Goal: Check status: Check status

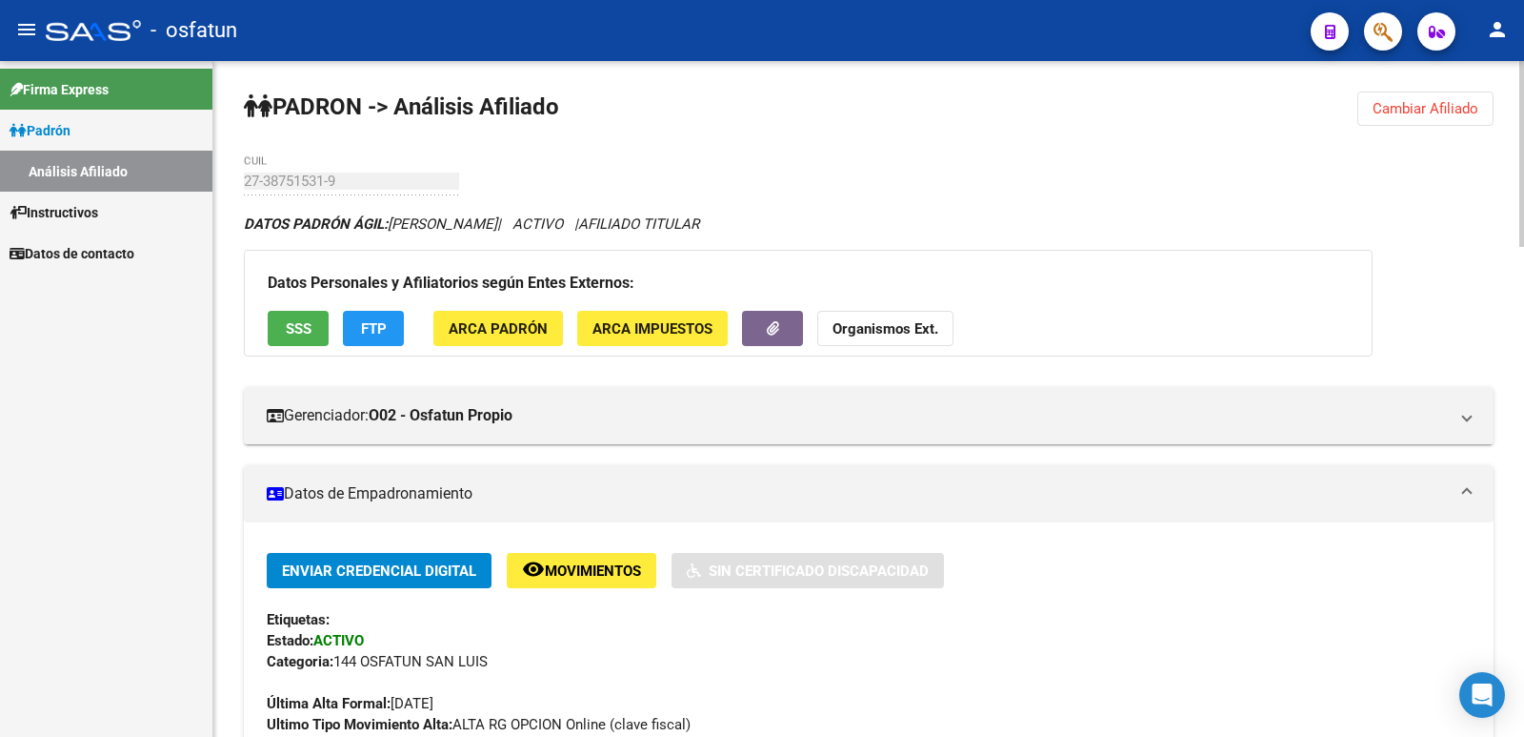
click at [1419, 120] on button "Cambiar Afiliado" at bounding box center [1426, 108] width 136 height 34
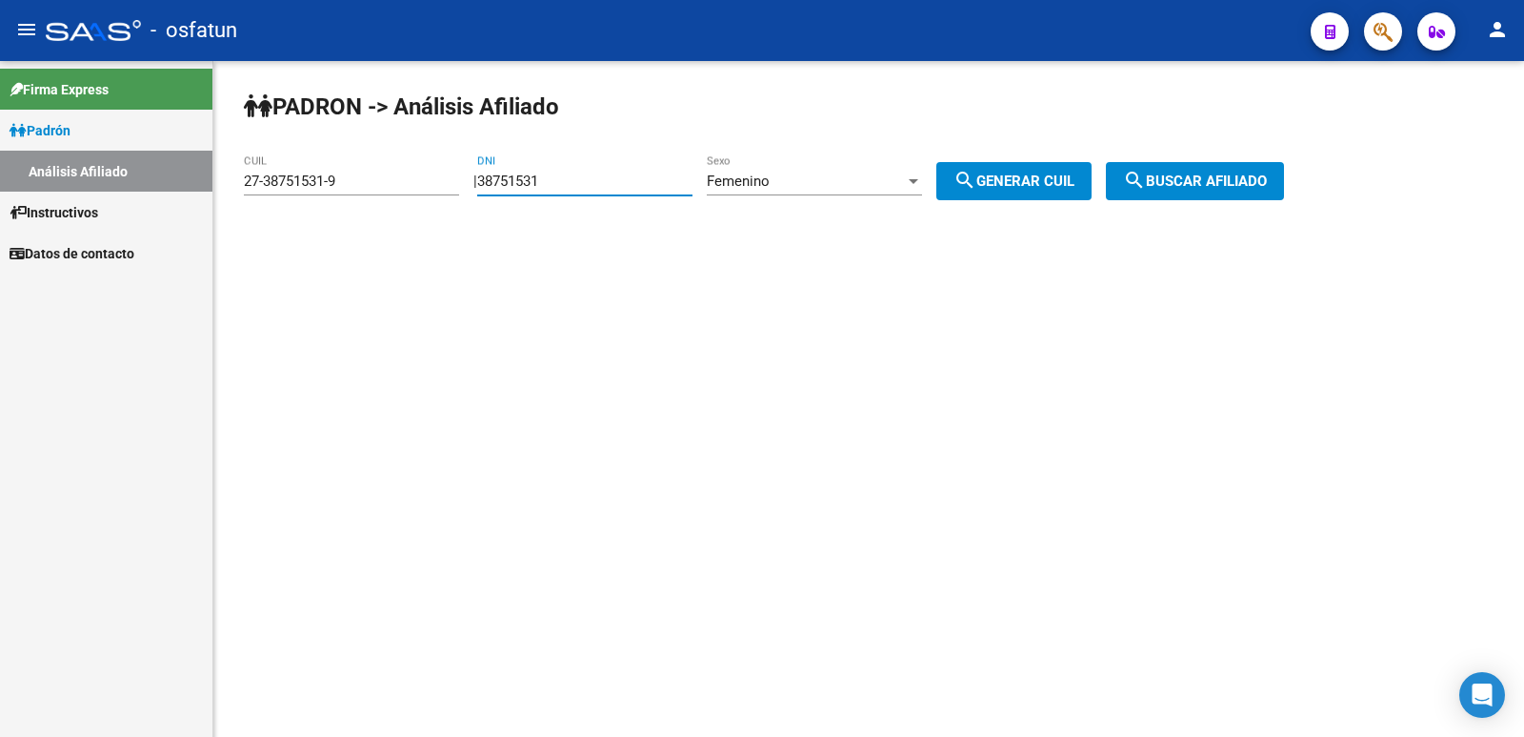
drag, startPoint x: 642, startPoint y: 176, endPoint x: 300, endPoint y: 207, distance: 343.4
click at [300, 190] on app-analisis-afiliado "PADRON -> Análisis Afiliado 27-38751531-9 CUIL | 38751531 DNI Femenino Sexo sea…" at bounding box center [771, 180] width 1055 height 17
paste input "18622502"
type input "18622502"
drag, startPoint x: 1039, startPoint y: 177, endPoint x: 1271, endPoint y: 176, distance: 232.5
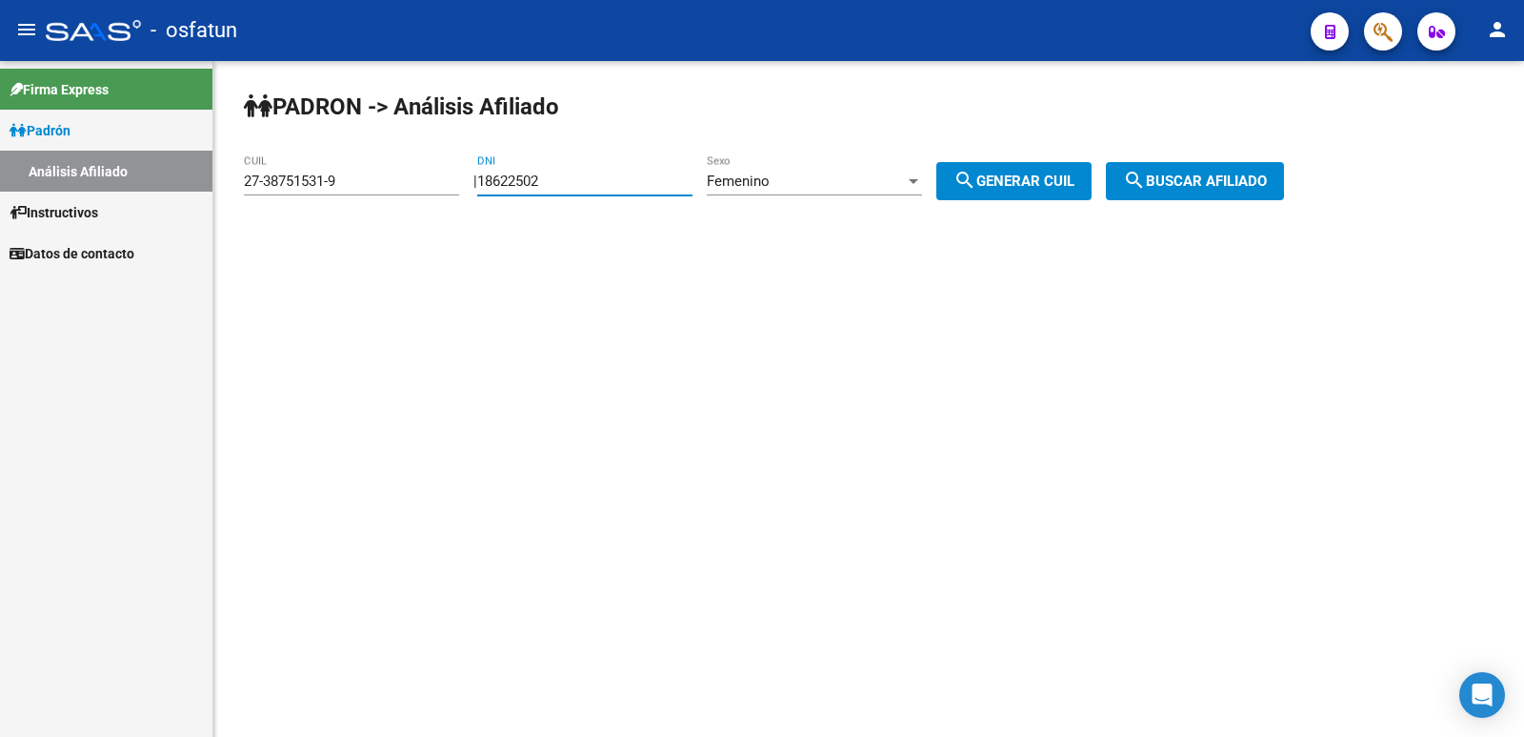
click at [1042, 177] on span "search Generar CUIL" at bounding box center [1014, 180] width 121 height 17
type input "27-18622502-9"
drag, startPoint x: 1280, startPoint y: 171, endPoint x: 1100, endPoint y: 204, distance: 183.1
click at [1257, 173] on button "search Buscar afiliado" at bounding box center [1195, 181] width 178 height 38
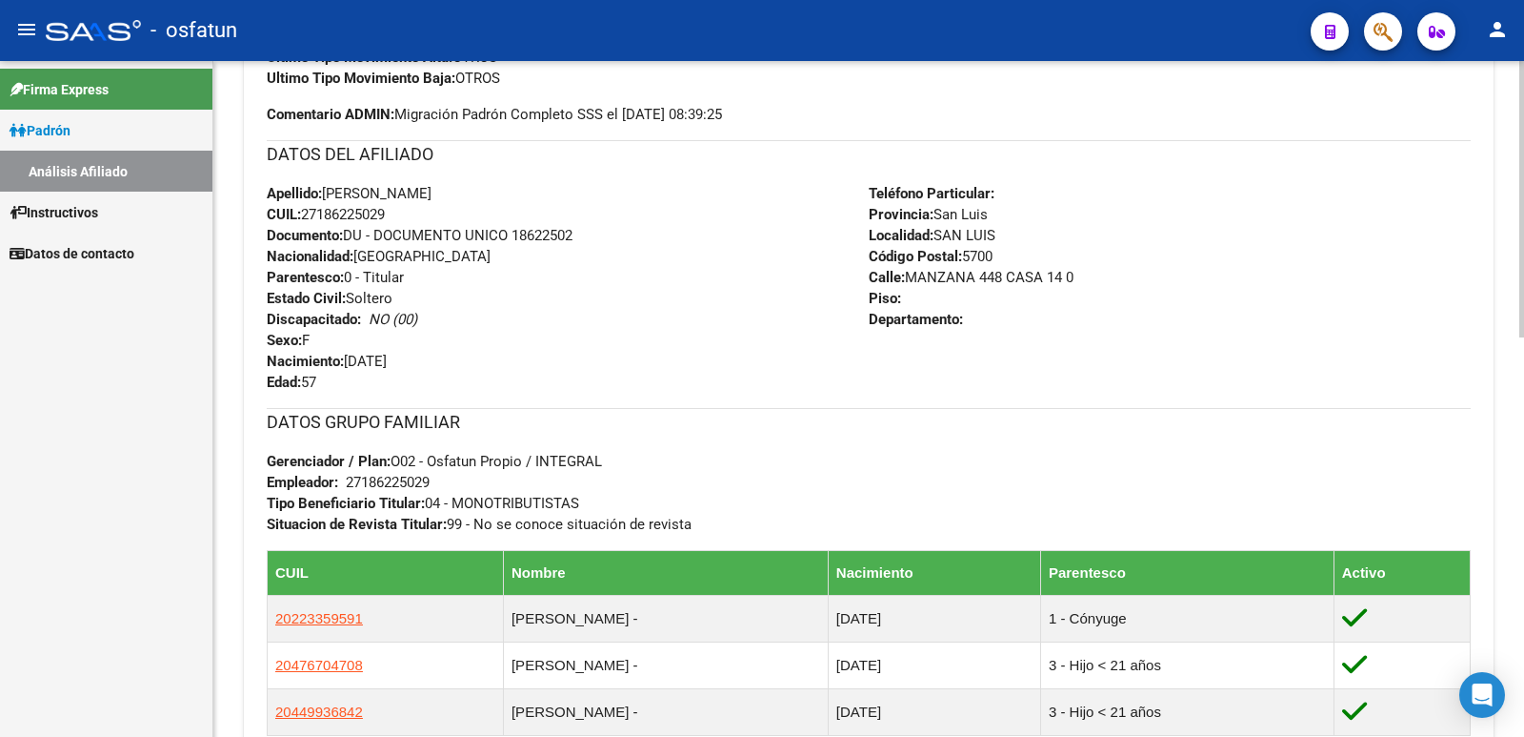
scroll to position [976, 0]
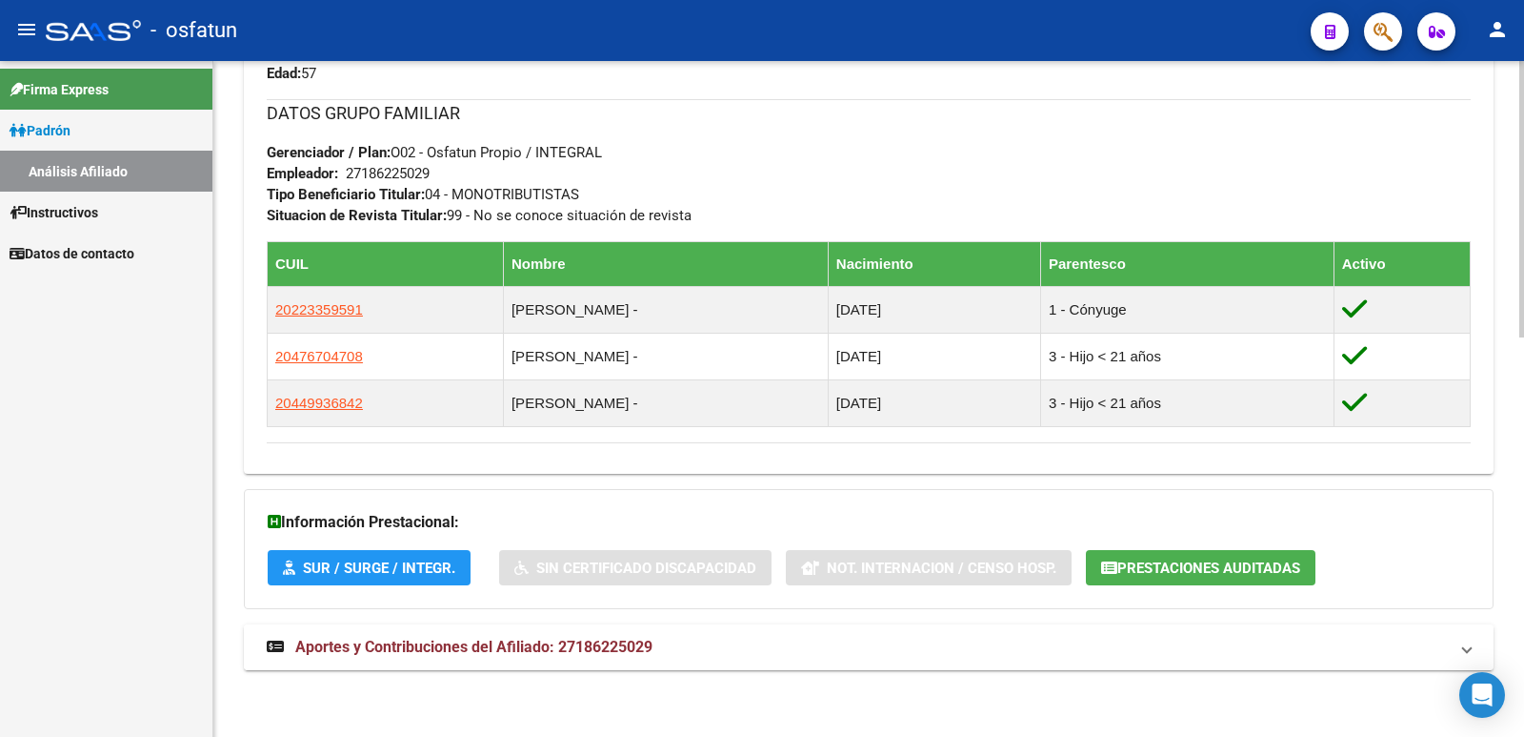
click at [552, 668] on mat-expansion-panel-header "Aportes y Contribuciones del Afiliado: 27186225029" at bounding box center [869, 647] width 1250 height 46
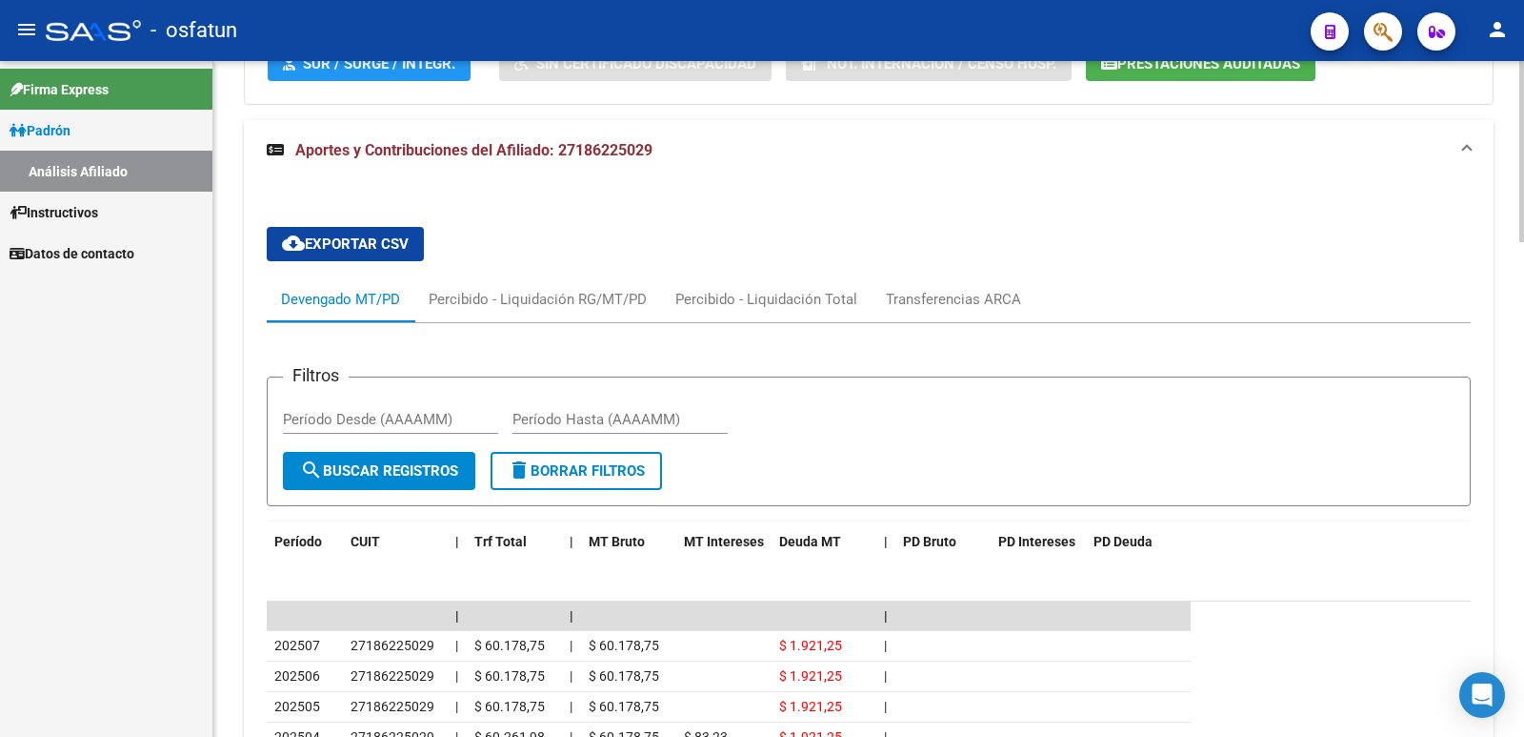
scroll to position [1766, 0]
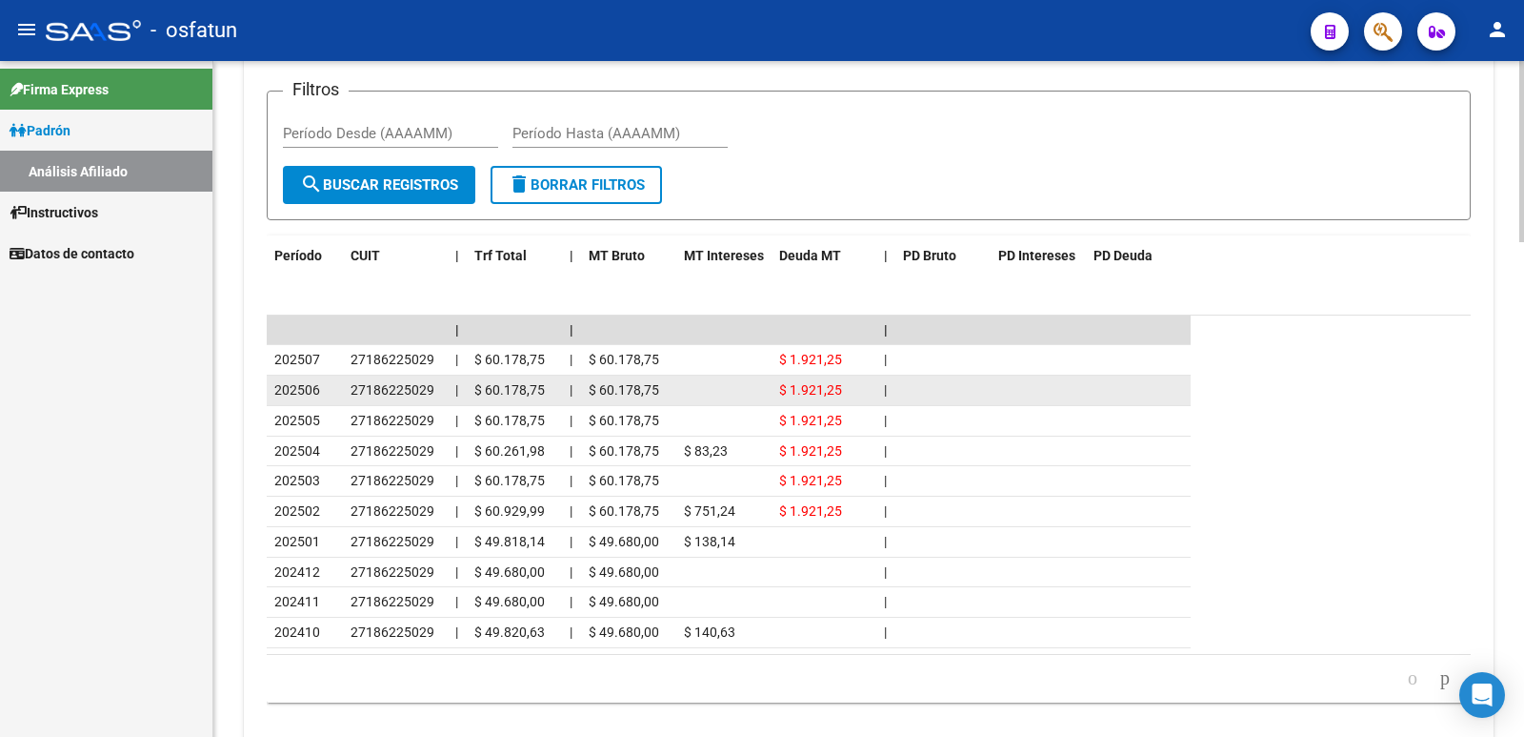
drag, startPoint x: 1208, startPoint y: 199, endPoint x: 1116, endPoint y: 392, distance: 213.5
click at [1205, 207] on form "Filtros Período Desde (AAAAMM) Período Hasta (AAAAMM) search Buscar Registros d…" at bounding box center [869, 156] width 1204 height 130
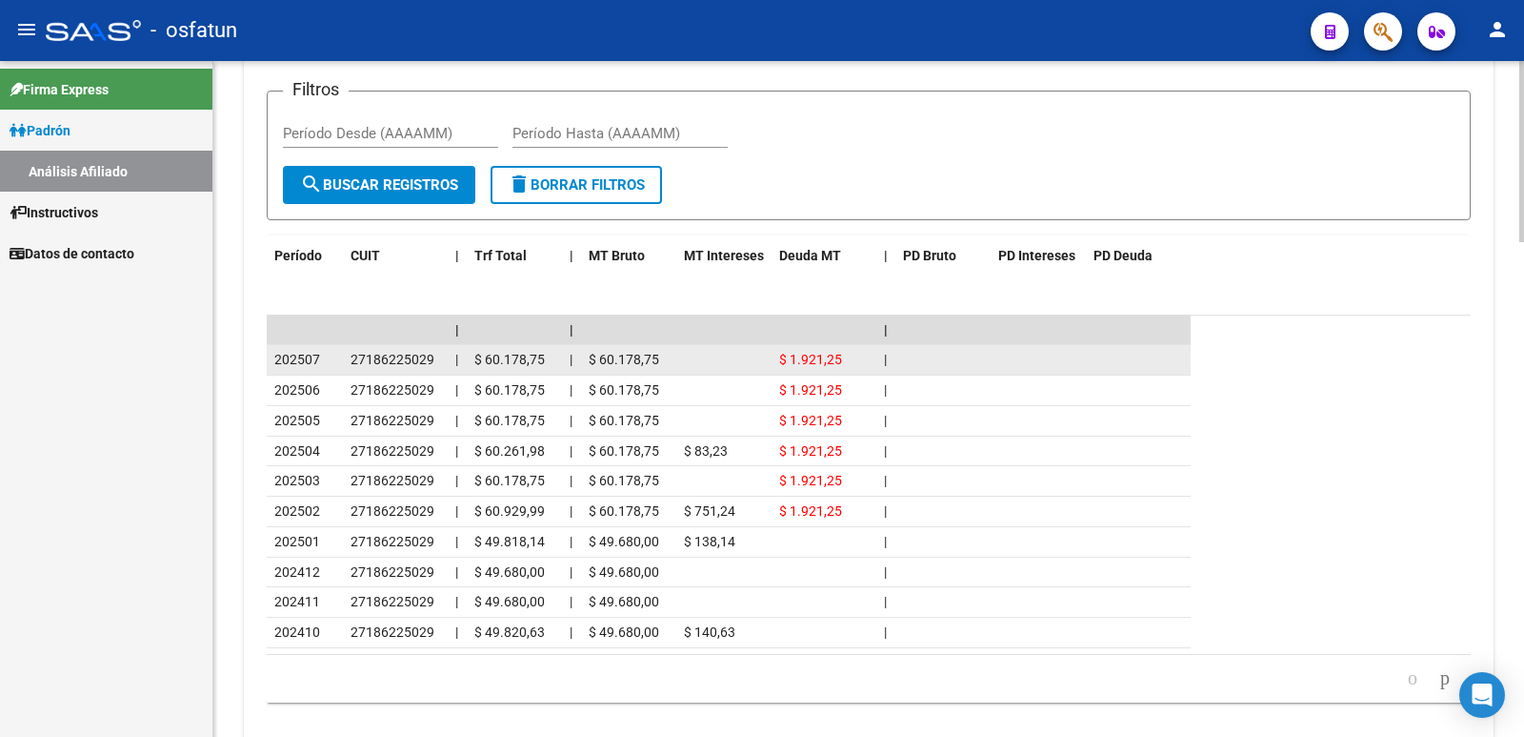
click at [812, 367] on span "$ 1.921,25" at bounding box center [810, 359] width 63 height 15
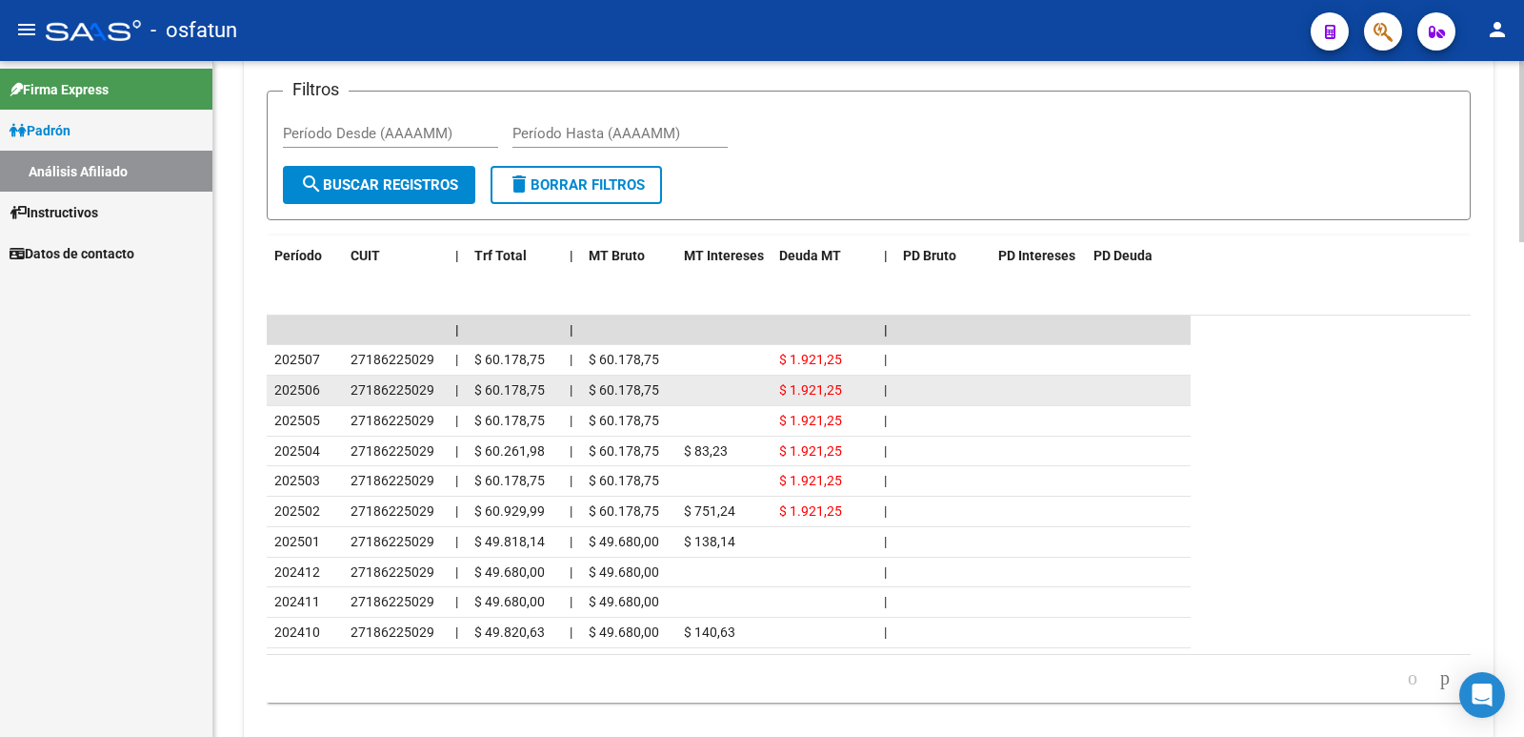
click at [795, 397] on span "$ 1.921,25" at bounding box center [810, 389] width 63 height 15
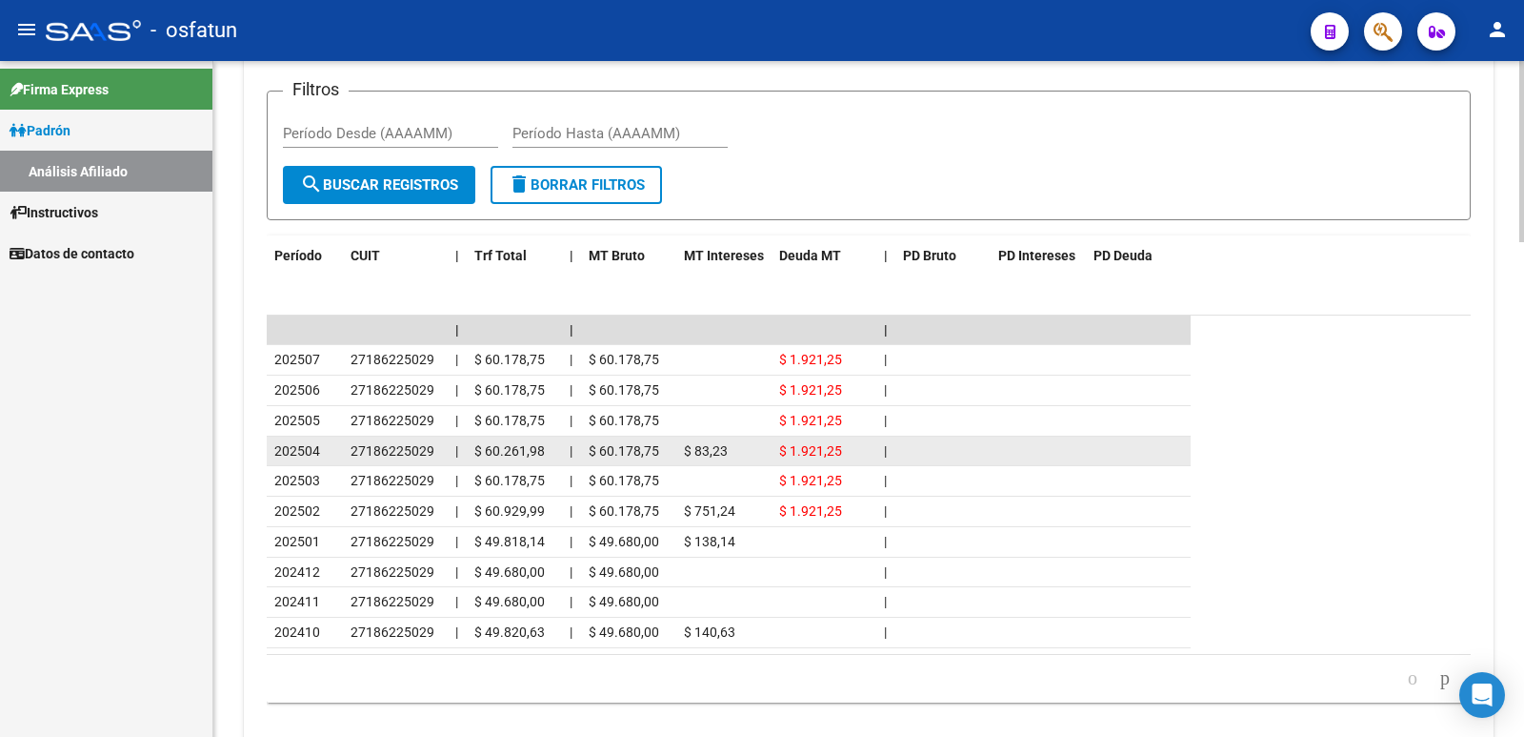
click at [800, 440] on div "$ 1.921,25" at bounding box center [824, 451] width 90 height 22
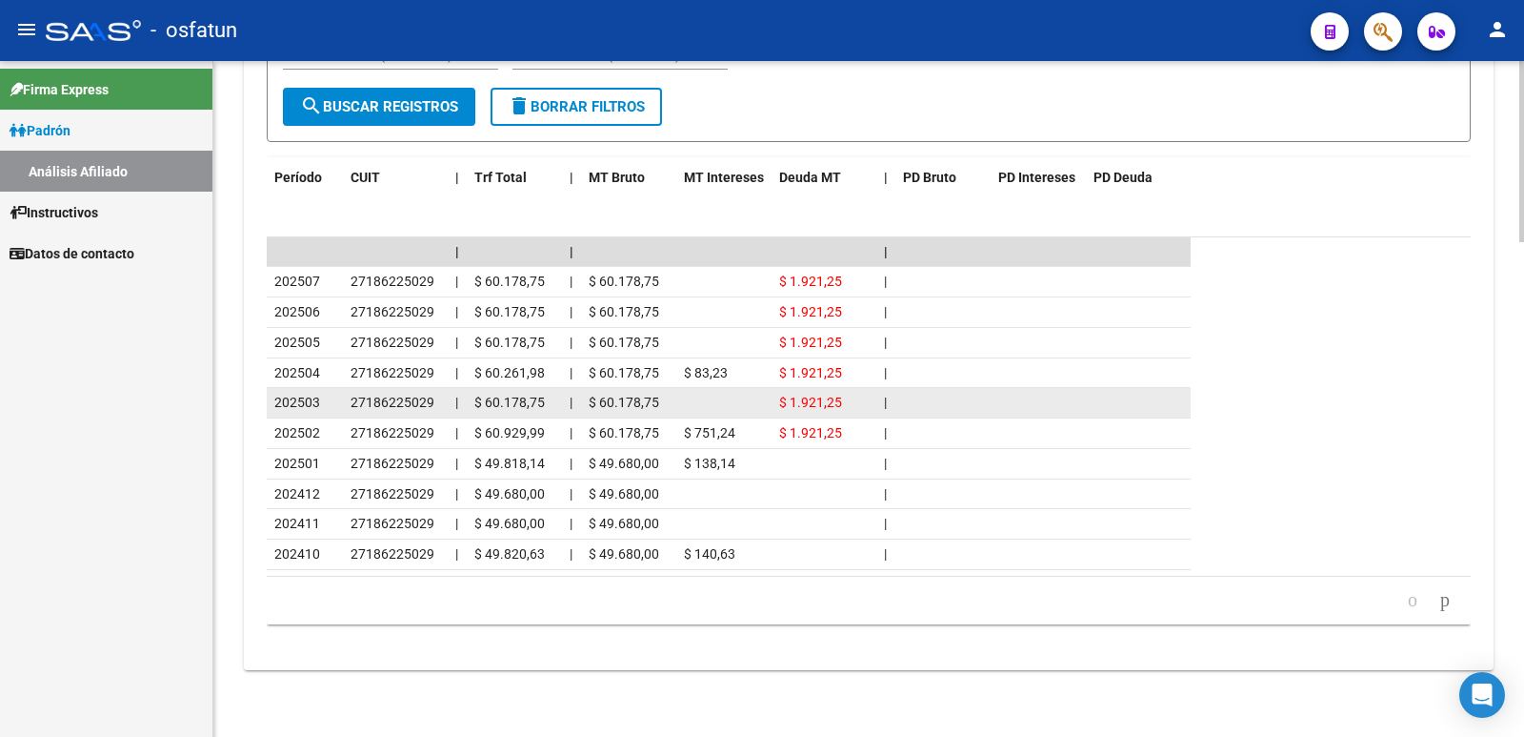
scroll to position [1748, 0]
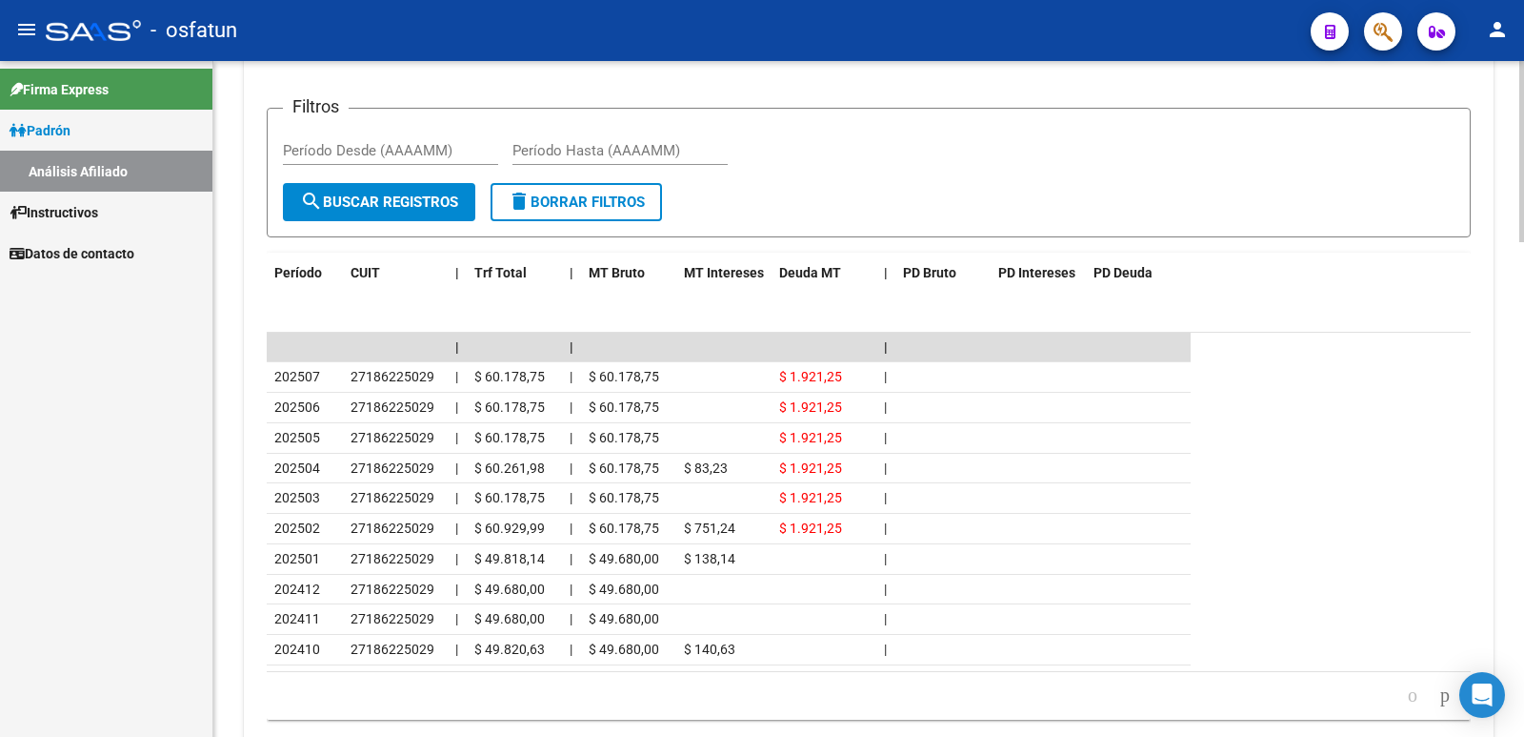
click at [1346, 304] on datatable-header "Período CUIT | Trf Total | MT Bruto MT Intereses Deuda MT | PD Bruto PD Interes…" at bounding box center [869, 292] width 1204 height 80
click at [882, 205] on form "Filtros Período Desde (AAAAMM) Período Hasta (AAAAMM) search Buscar Registros d…" at bounding box center [869, 173] width 1204 height 130
